Goal: Task Accomplishment & Management: Manage account settings

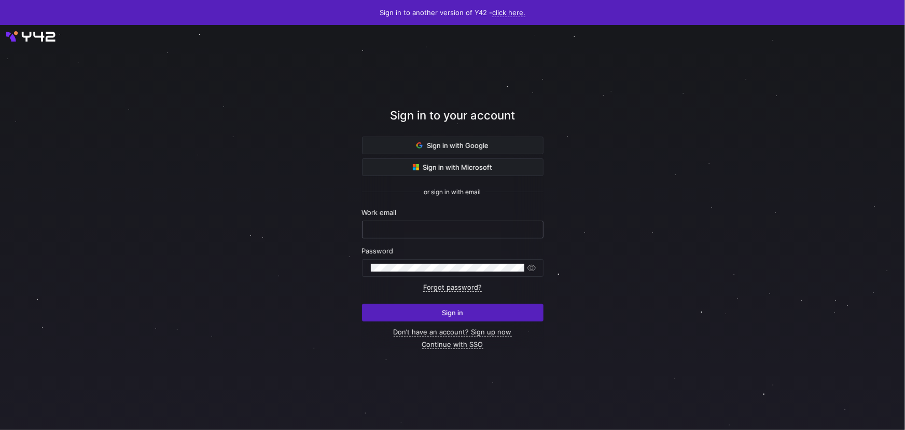
click at [404, 225] on input "text" at bounding box center [453, 229] width 164 height 8
click at [400, 258] on div "Password" at bounding box center [453, 261] width 182 height 30
type input "[EMAIL_ADDRESS][DOMAIN_NAME]"
click at [433, 306] on form "Work email [EMAIL_ADDRESS][DOMAIN_NAME] Password Forgot password? Sign in" at bounding box center [453, 264] width 182 height 113
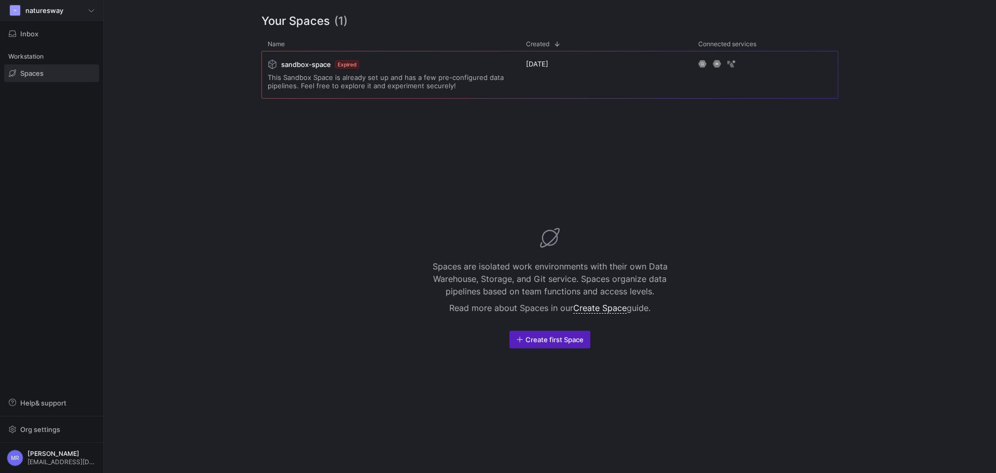
click at [44, 16] on div "N naturesway" at bounding box center [52, 10] width 86 height 12
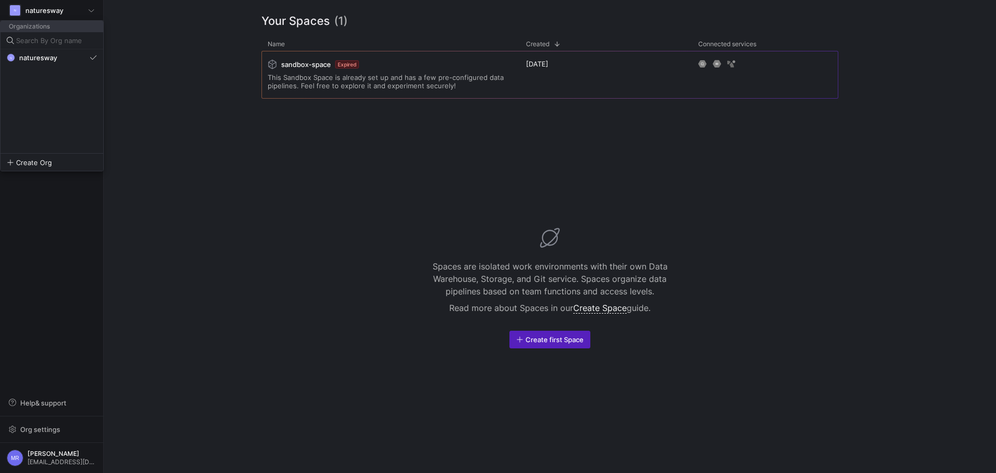
drag, startPoint x: 237, startPoint y: 334, endPoint x: 251, endPoint y: 340, distance: 15.8
click at [241, 336] on div at bounding box center [498, 236] width 996 height 473
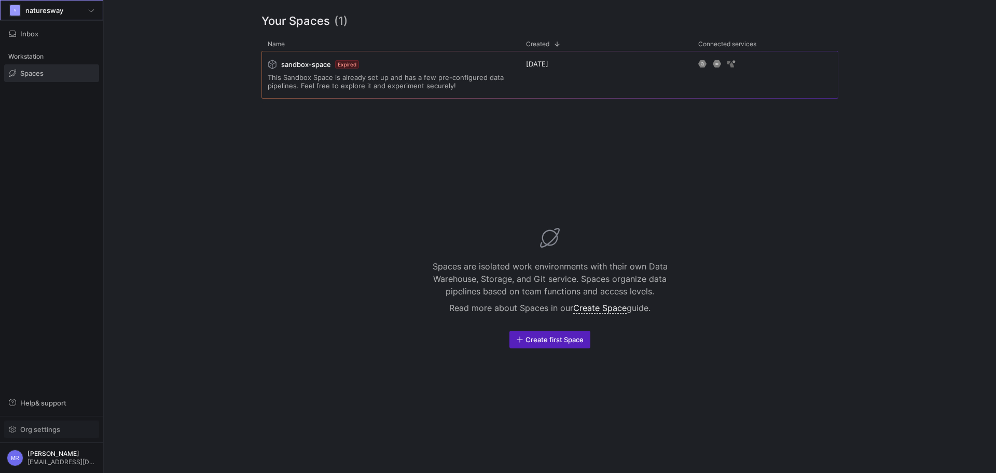
click at [90, 430] on span "Org settings" at bounding box center [52, 429] width 86 height 8
click at [58, 430] on span "Org settings" at bounding box center [40, 429] width 40 height 8
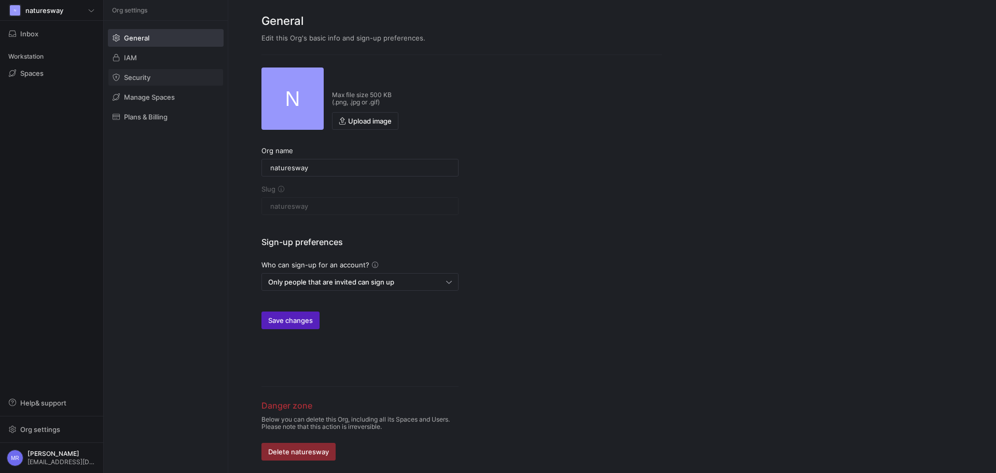
click at [171, 69] on span at bounding box center [165, 77] width 115 height 17
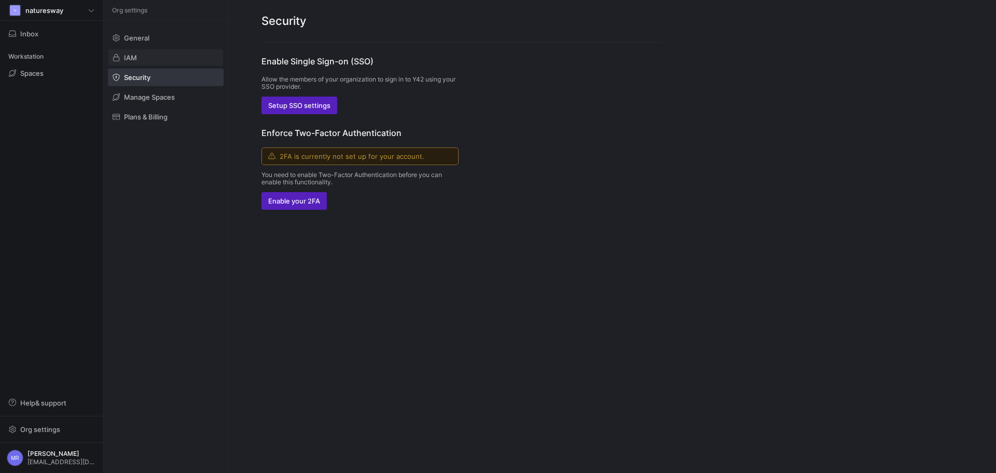
click at [169, 63] on span at bounding box center [165, 57] width 115 height 17
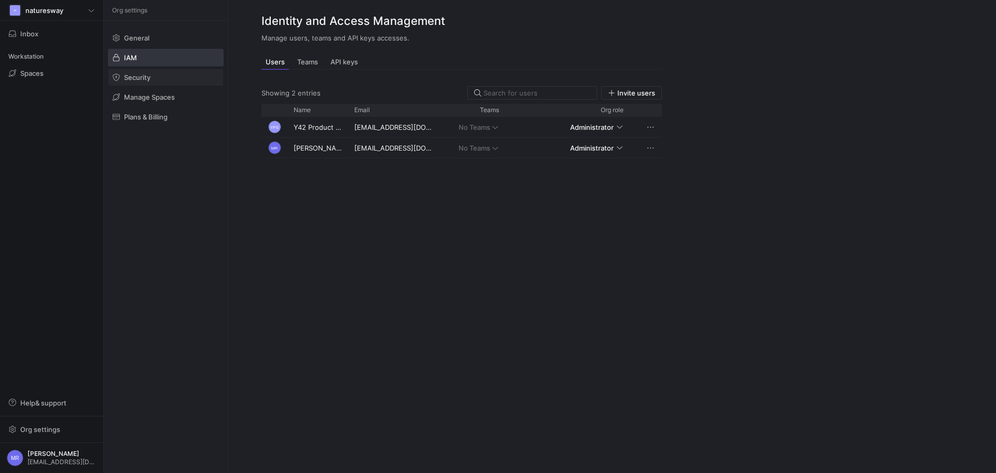
click at [173, 82] on span at bounding box center [165, 77] width 115 height 17
